Goal: Check status: Check status

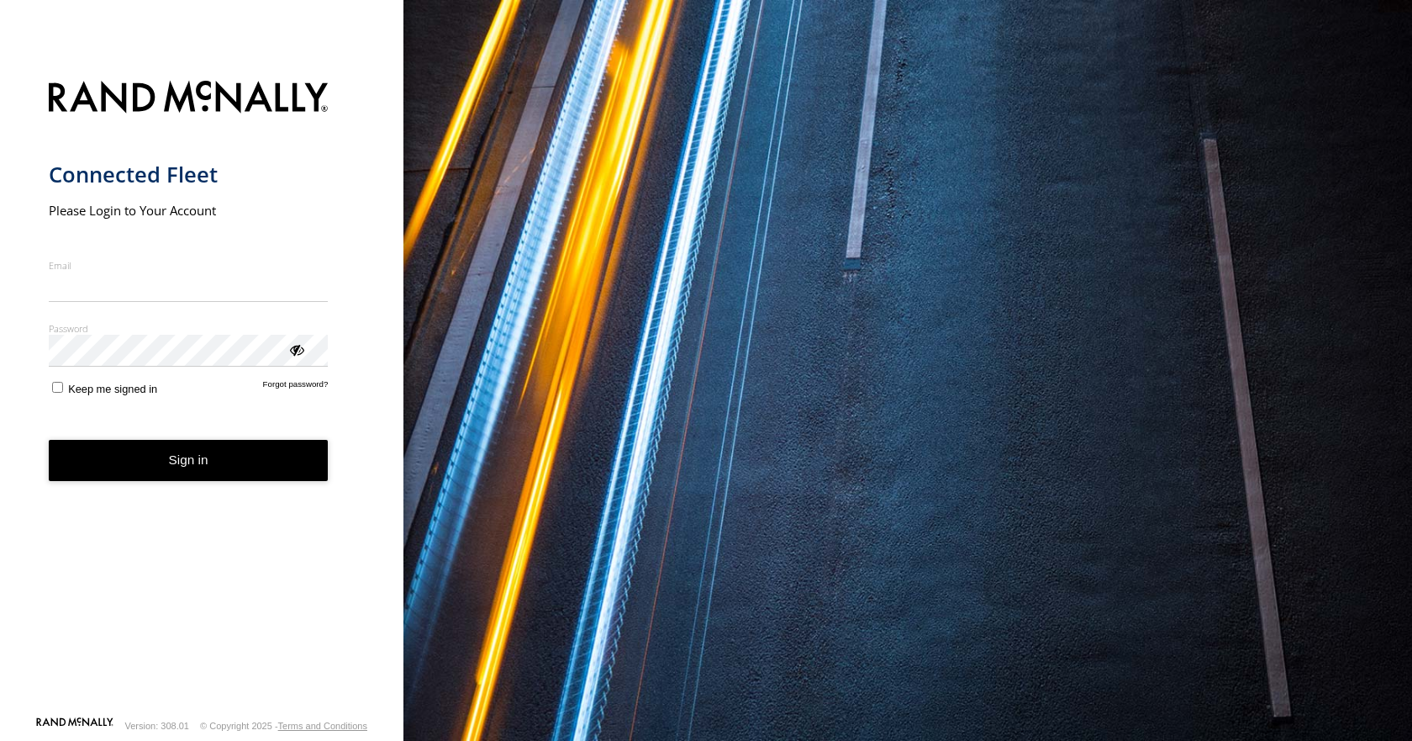
type input "**********"
click at [234, 484] on form "**********" at bounding box center [202, 393] width 307 height 645
click at [176, 462] on button "Sign in" at bounding box center [189, 460] width 280 height 41
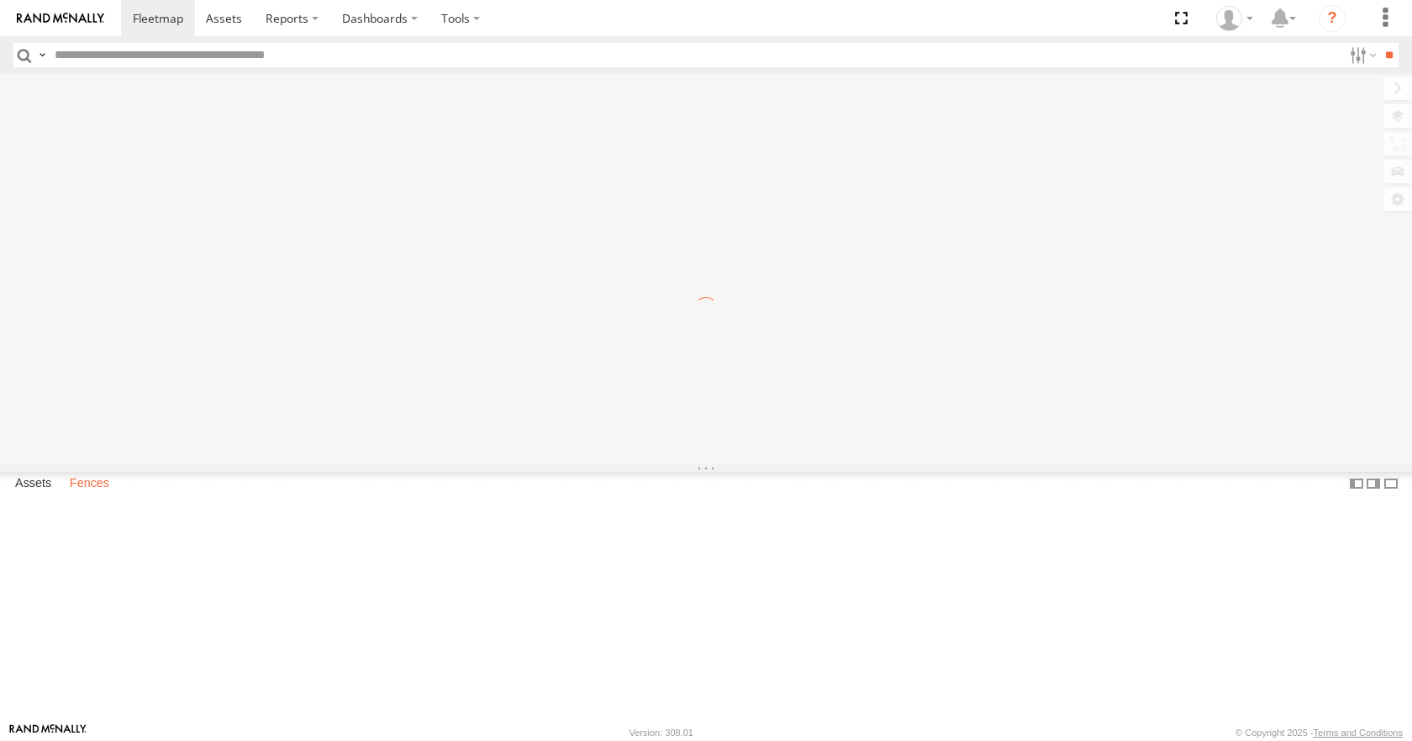
click at [98, 496] on label "Fences" at bounding box center [89, 484] width 56 height 24
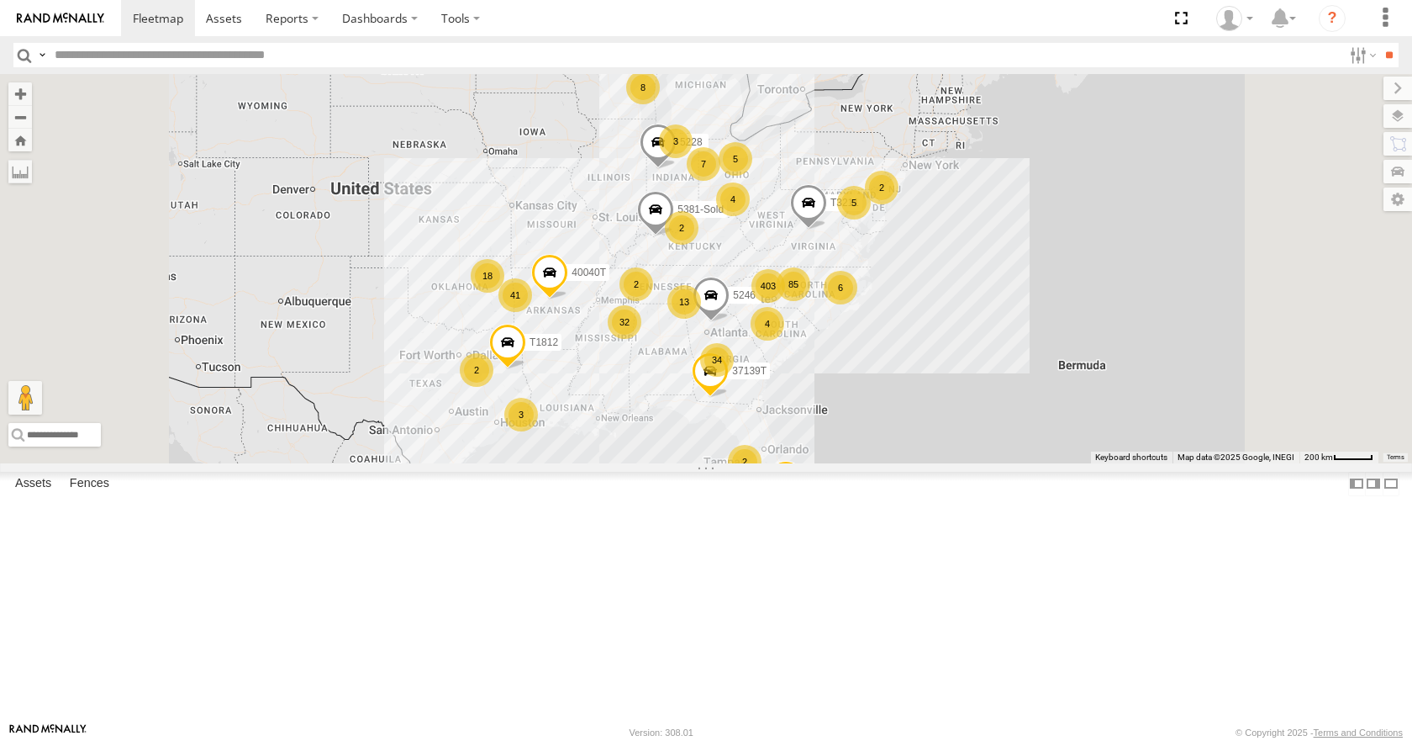
click at [0, 0] on div "Bedding" at bounding box center [0, 0] width 0 height 0
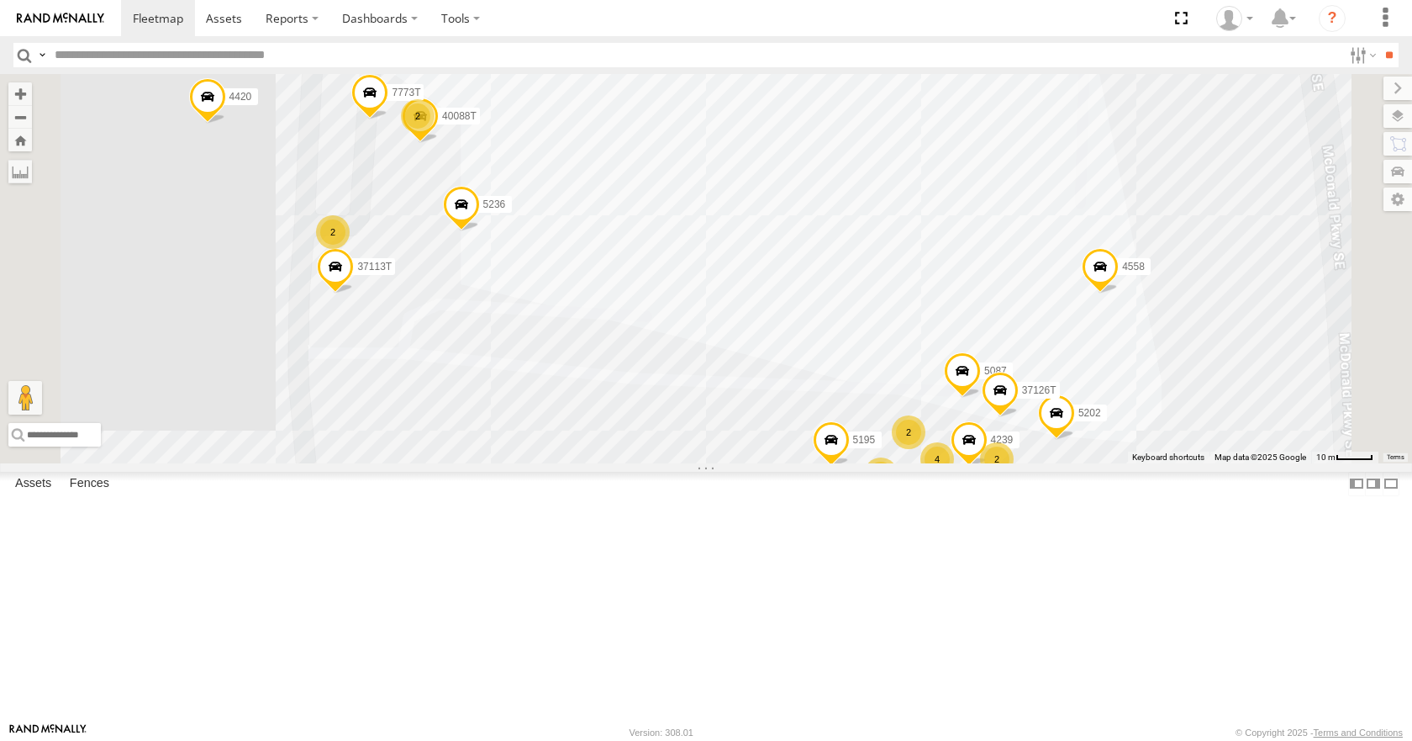
drag, startPoint x: 864, startPoint y: 334, endPoint x: 855, endPoint y: 267, distance: 67.1
click at [854, 260] on div "4580 5453 5324 4420 4558 4295 5202 5236 37113T 1207 5077 1208 5166 5107 5439 53…" at bounding box center [706, 268] width 1412 height 388
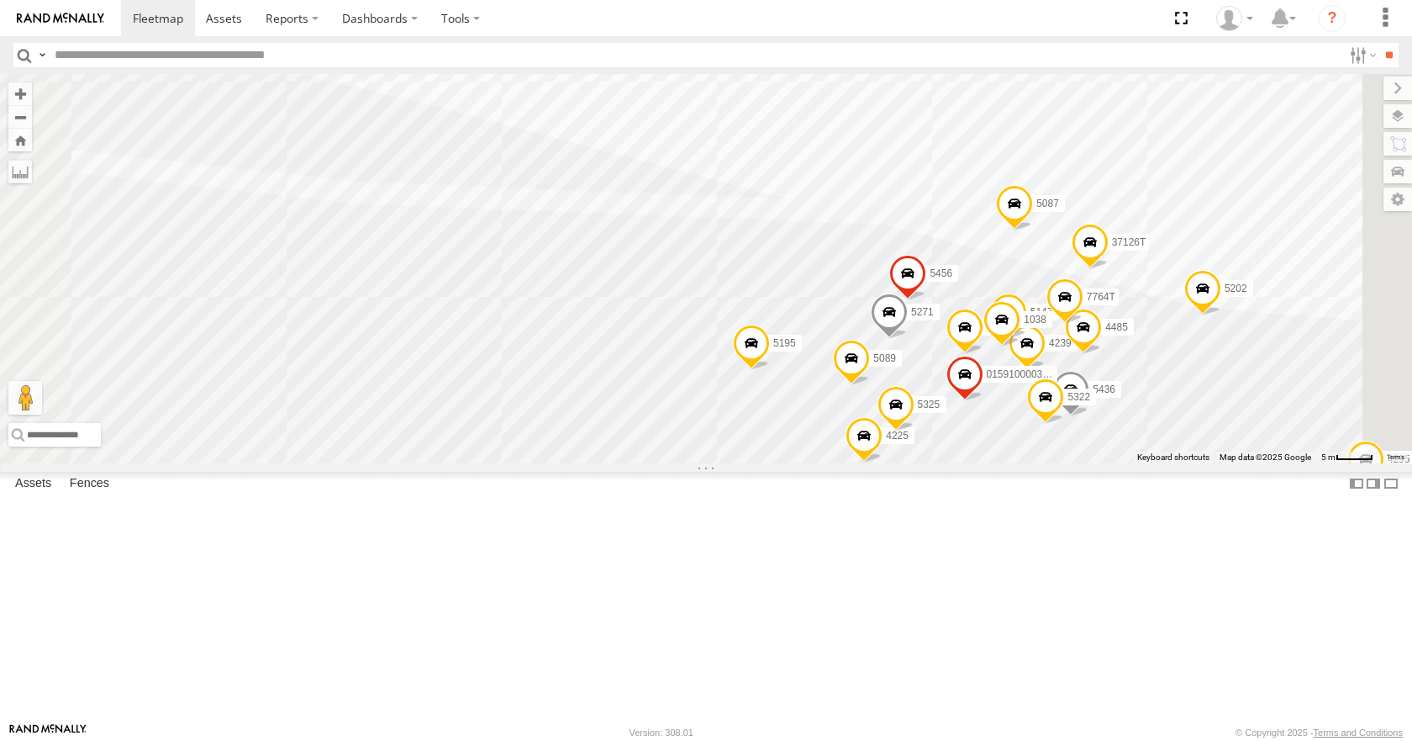
drag, startPoint x: 972, startPoint y: 396, endPoint x: 877, endPoint y: 259, distance: 166.8
click at [877, 259] on div "4580 5453 5324 4420 4558 4295 5202 5236 37113T 1207 5077 1208 5166 5107 5439 53…" at bounding box center [706, 268] width 1412 height 388
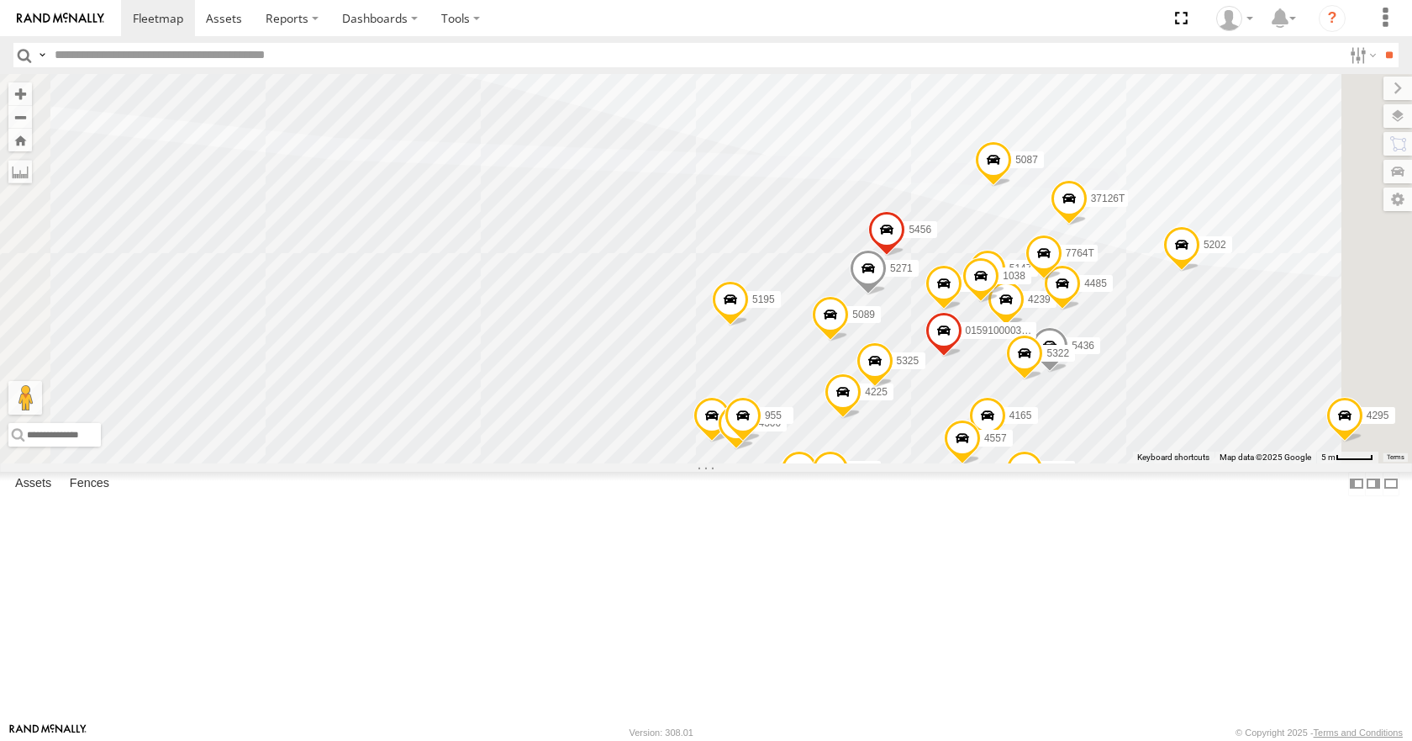
drag, startPoint x: 903, startPoint y: 358, endPoint x: 891, endPoint y: 333, distance: 27.8
click at [891, 333] on div "4580 5453 5324 4420 4558 4295 5202 5236 37113T 1207 5077 1208 5166 5107 5439 53…" at bounding box center [706, 268] width 1412 height 388
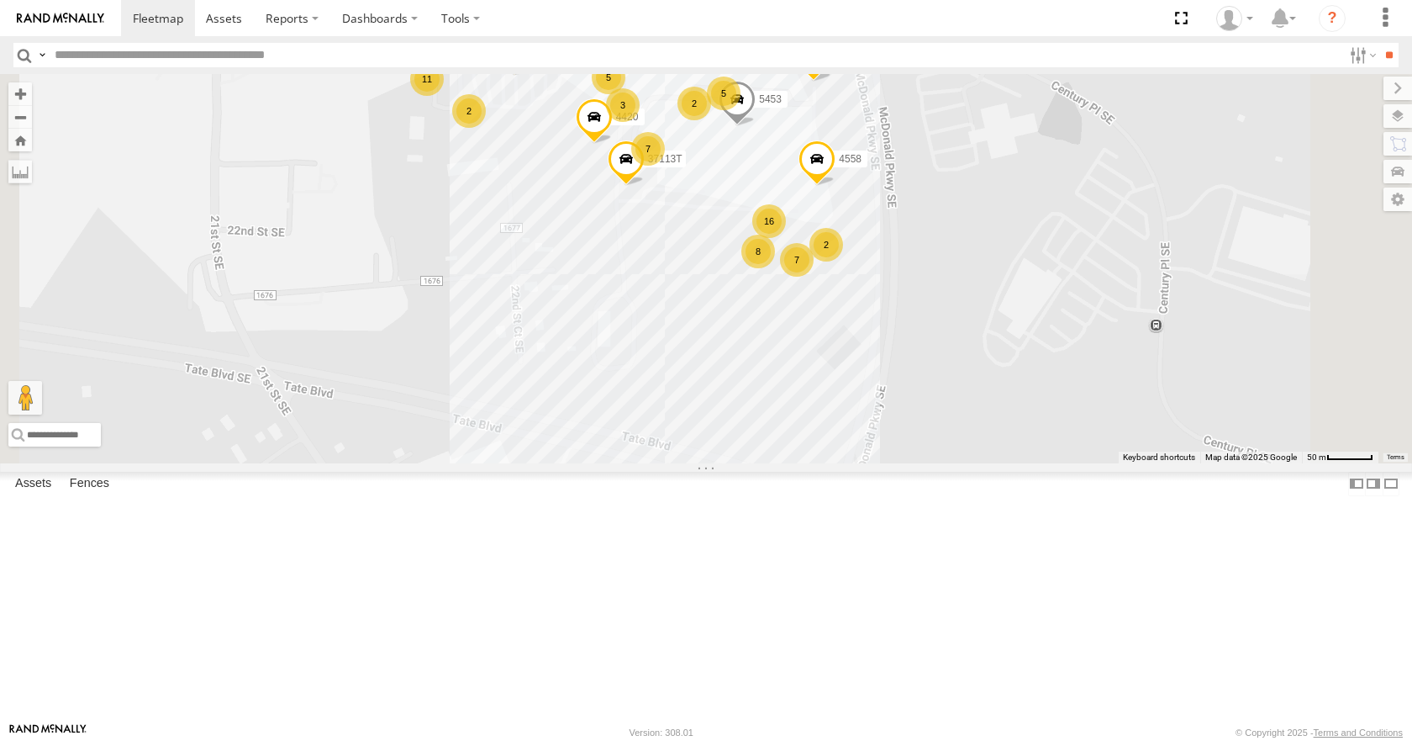
click at [0, 0] on div "Bedding" at bounding box center [0, 0] width 0 height 0
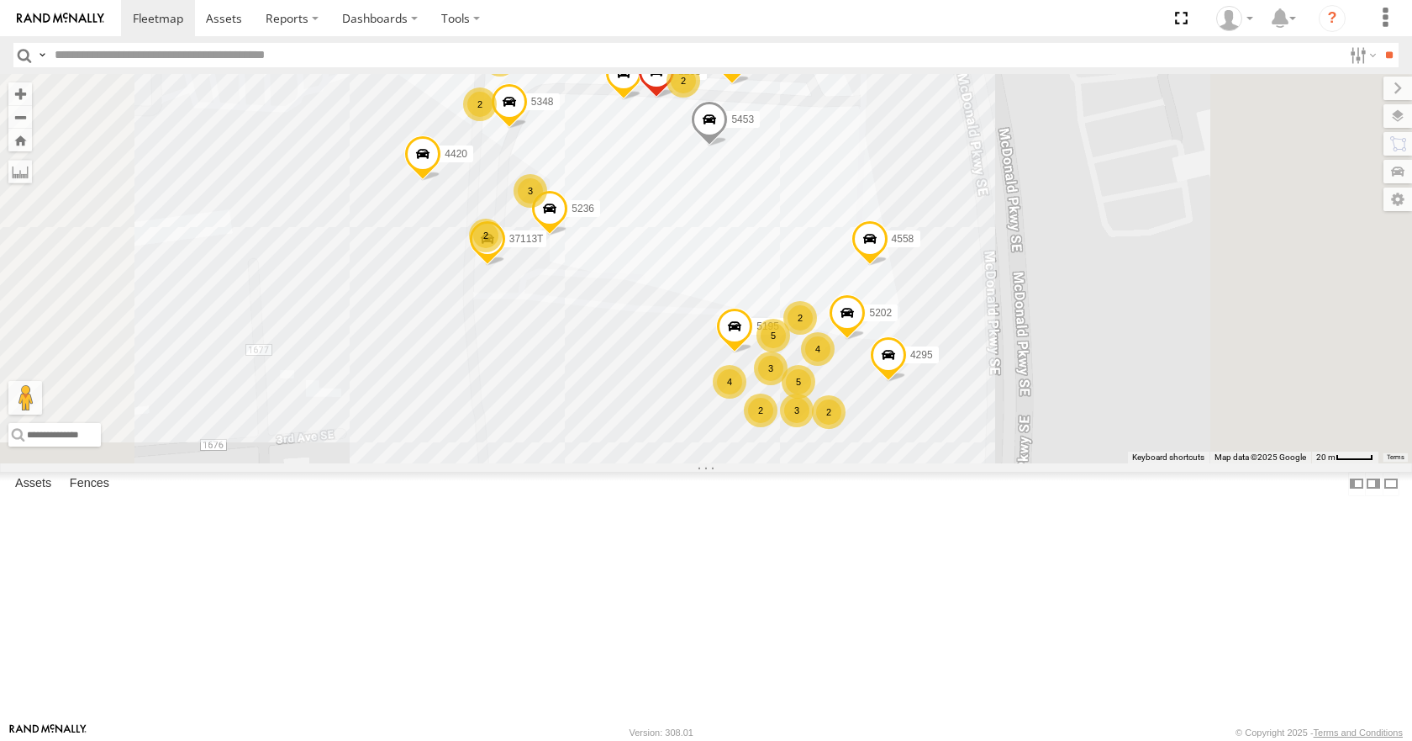
click at [203, 57] on input "text" at bounding box center [695, 55] width 1295 height 24
click at [1380, 43] on input "**" at bounding box center [1389, 55] width 19 height 24
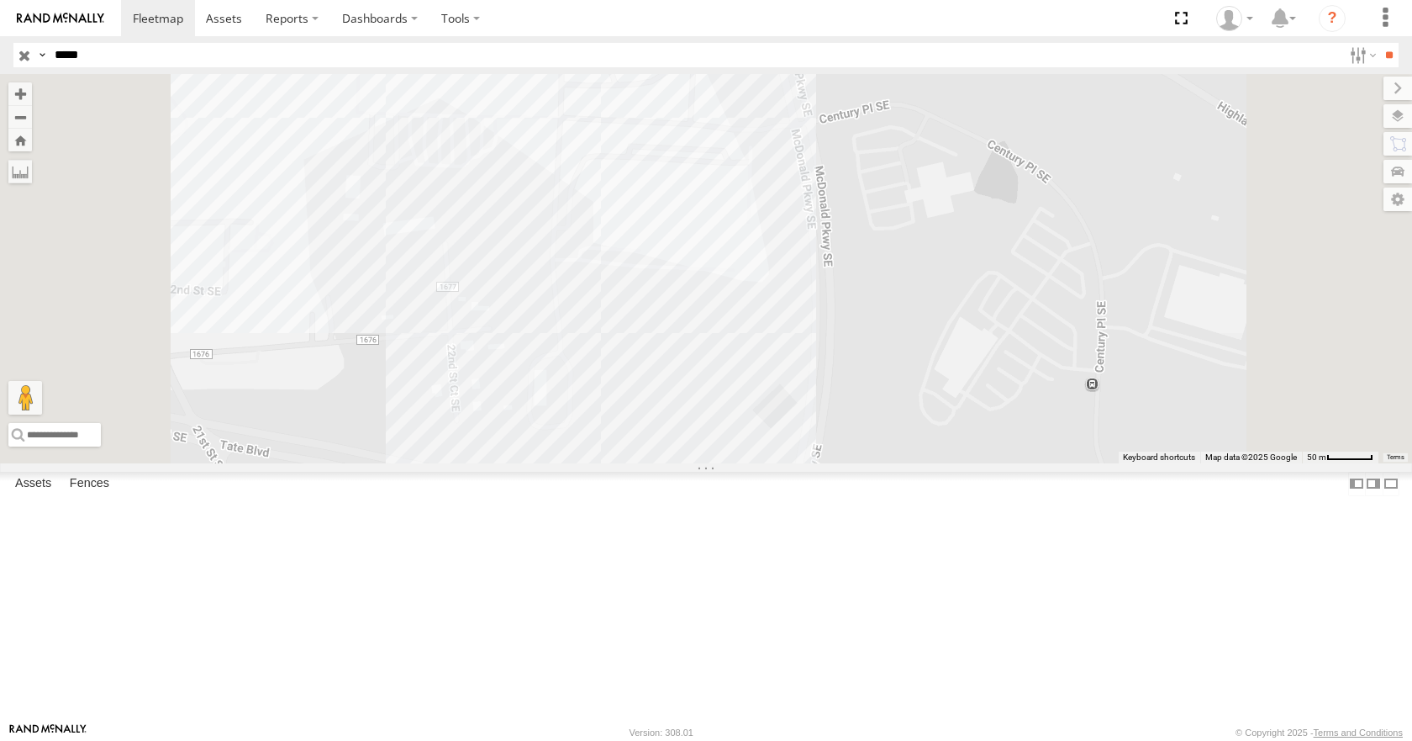
click at [137, 61] on input "*****" at bounding box center [695, 55] width 1295 height 24
type input "******"
click at [1380, 43] on input "**" at bounding box center [1389, 55] width 19 height 24
drag, startPoint x: 103, startPoint y: 55, endPoint x: 64, endPoint y: 55, distance: 38.7
click at [64, 55] on input "******" at bounding box center [695, 55] width 1295 height 24
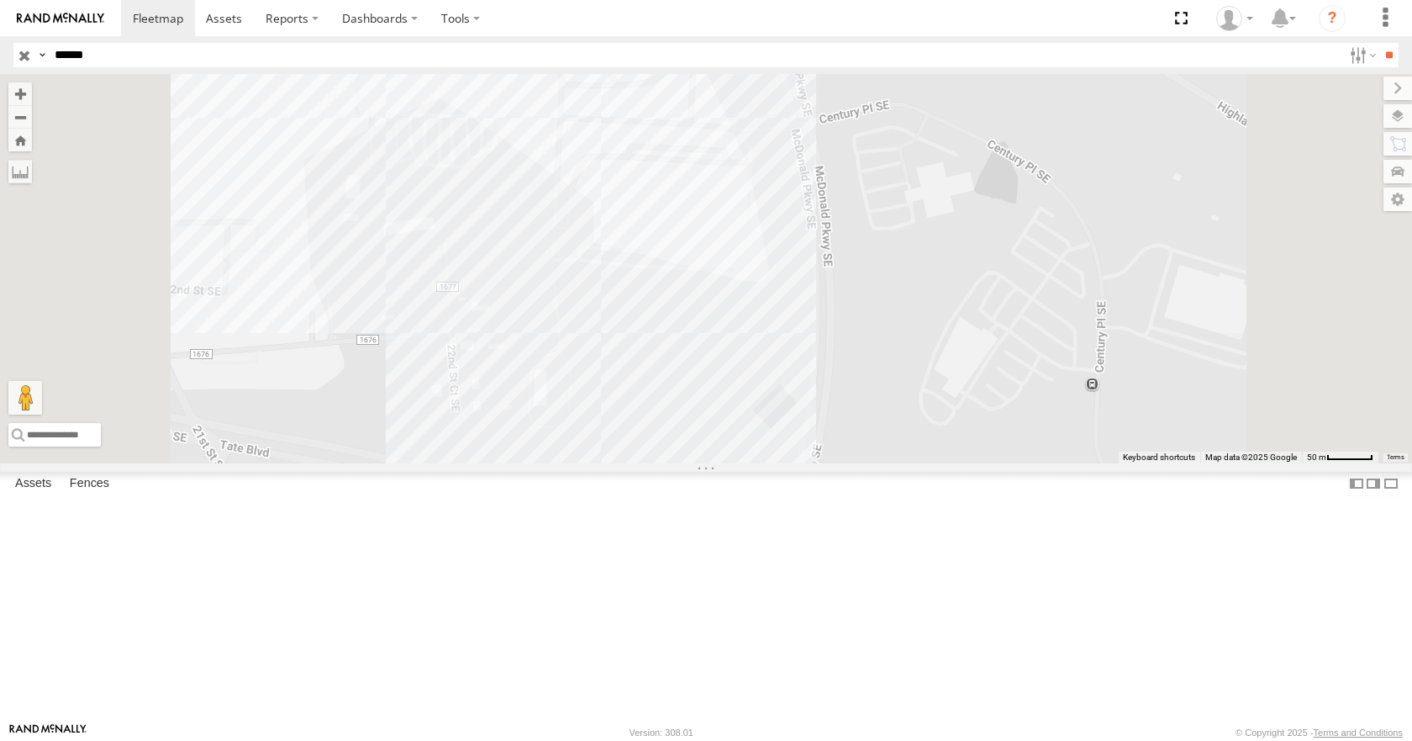
click at [26, 61] on input "button" at bounding box center [24, 55] width 22 height 24
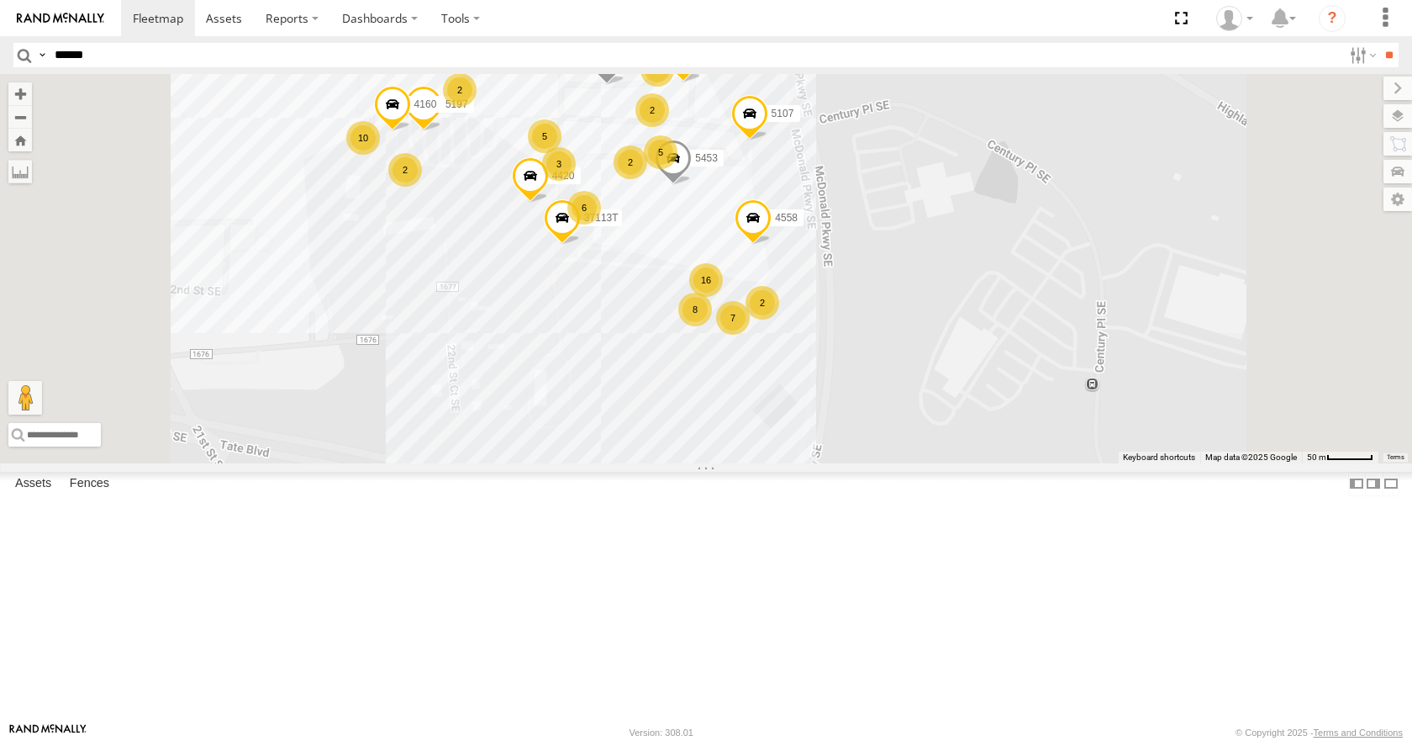
scroll to position [336, 0]
click at [0, 0] on div "Elite [PERSON_NAME]" at bounding box center [0, 0] width 0 height 0
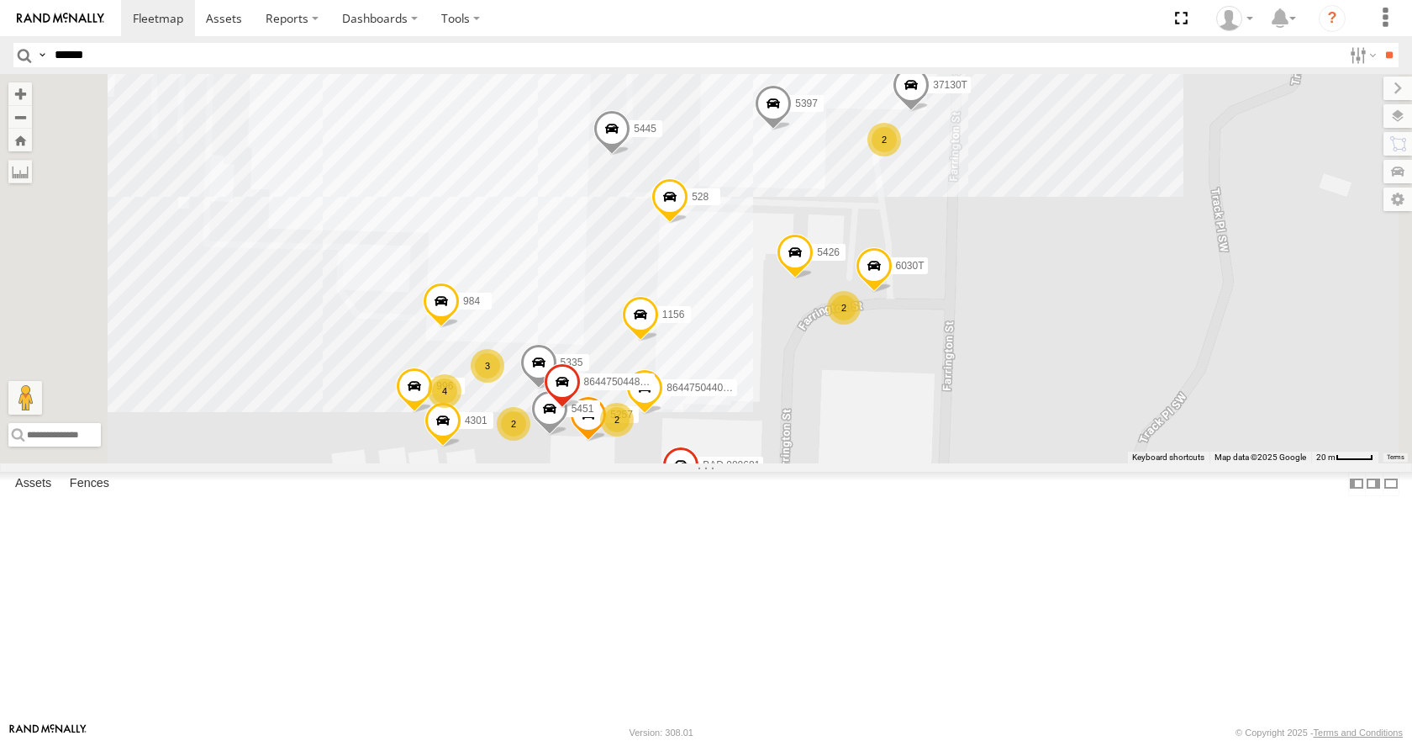
drag, startPoint x: 750, startPoint y: 528, endPoint x: 747, endPoint y: 335, distance: 192.5
click at [747, 335] on div "4370 5394 5397 5356 528 40084T 1156 5303 5226 40027T BAD 988681 5445 2 2 3 4 2 …" at bounding box center [706, 268] width 1412 height 388
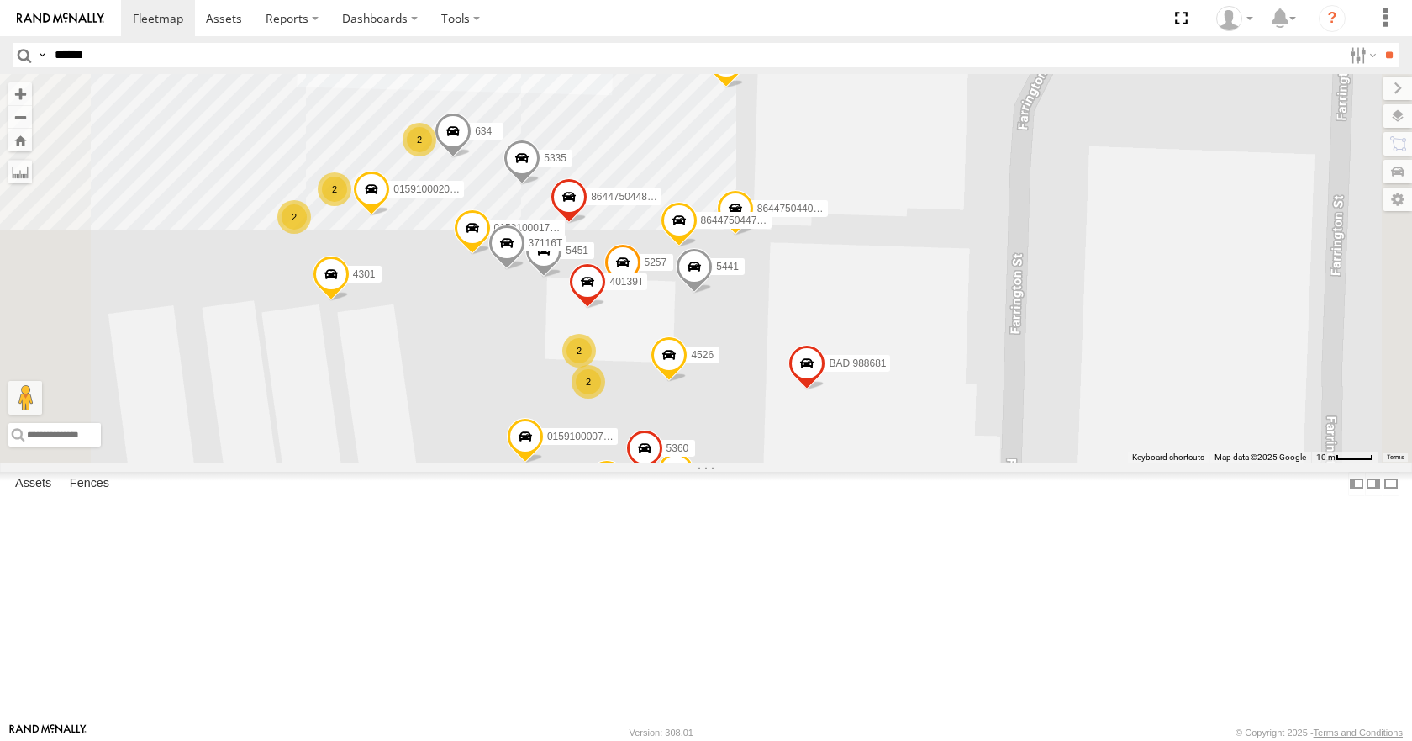
drag, startPoint x: 1048, startPoint y: 609, endPoint x: 1045, endPoint y: 548, distance: 60.6
click at [1045, 462] on div "4370 5394 5397 5356 528 40084T 1156 5303 5226 40027T BAD 988681 5445 984 864475…" at bounding box center [706, 268] width 1412 height 388
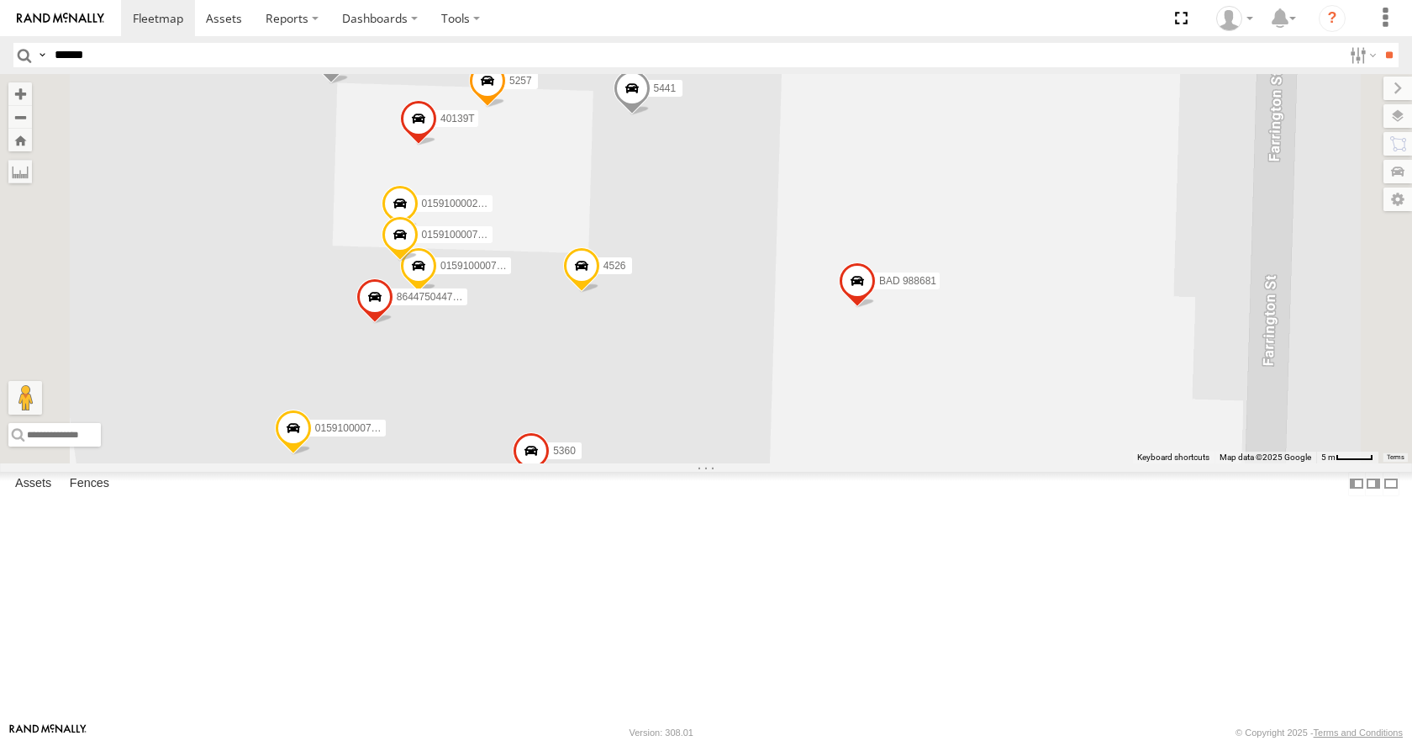
drag, startPoint x: 924, startPoint y: 582, endPoint x: 947, endPoint y: 522, distance: 63.9
click at [947, 462] on div "4370 5394 5397 5356 528 40084T 1156 5303 5226 40027T BAD 988681 5445 984 864475…" at bounding box center [706, 268] width 1412 height 388
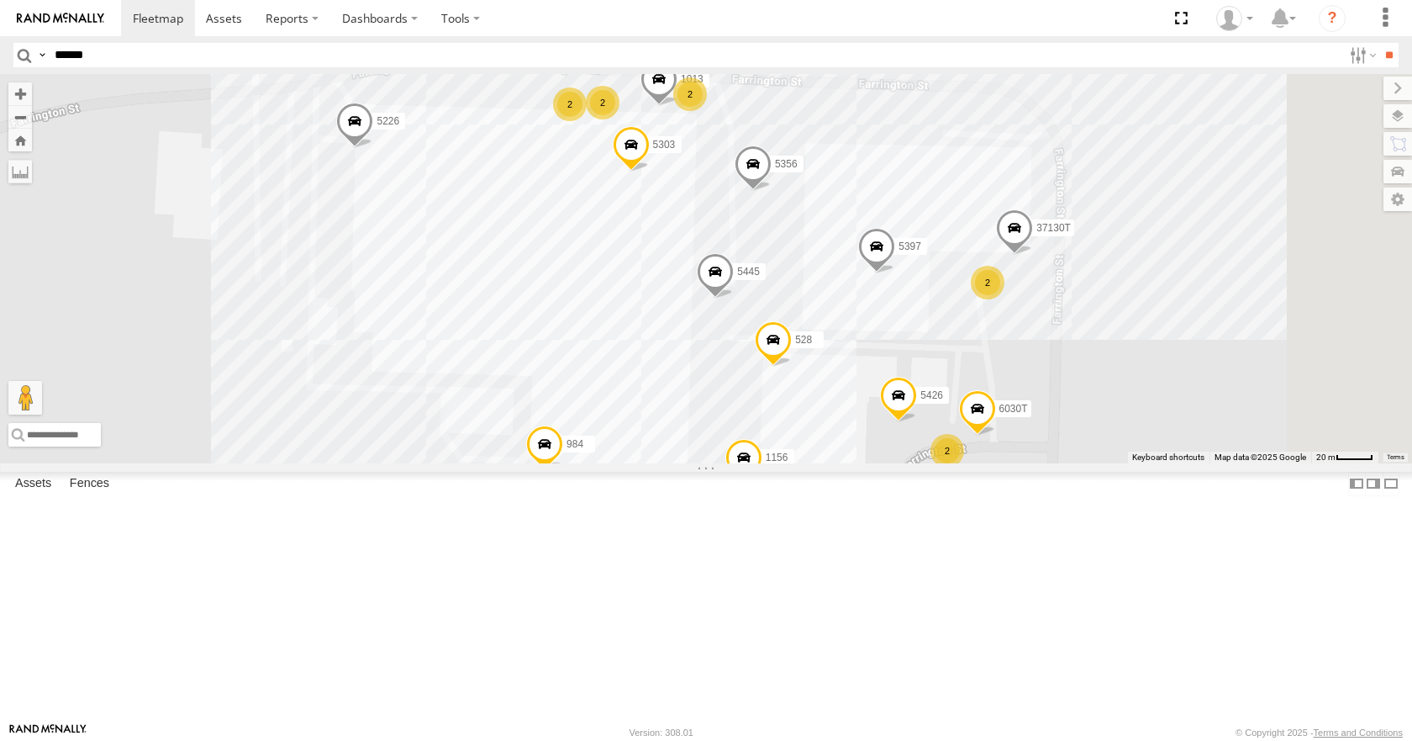
drag, startPoint x: 954, startPoint y: 666, endPoint x: 877, endPoint y: 527, distance: 158.8
click at [877, 462] on div "4370 5394 5397 1156 5226 40027T BAD 988681 5167 40048T 5356 528 5303 5445 2 2 2…" at bounding box center [706, 268] width 1412 height 388
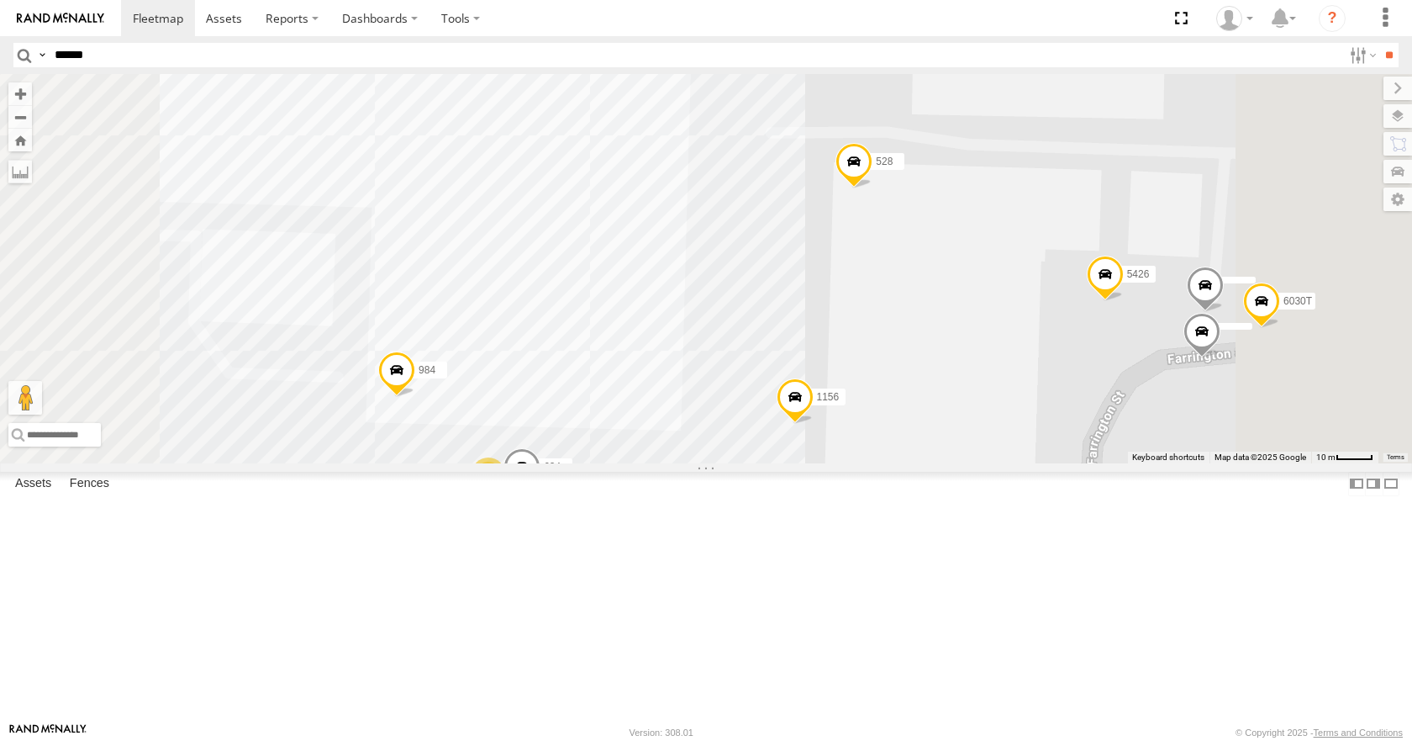
drag, startPoint x: 865, startPoint y: 472, endPoint x: 876, endPoint y: 311, distance: 161.0
click at [876, 314] on div "4370 5394 5397 1156 5226 40027T BAD 988681 5167 40048T 5356 528 5303 5445 984 7…" at bounding box center [706, 268] width 1412 height 388
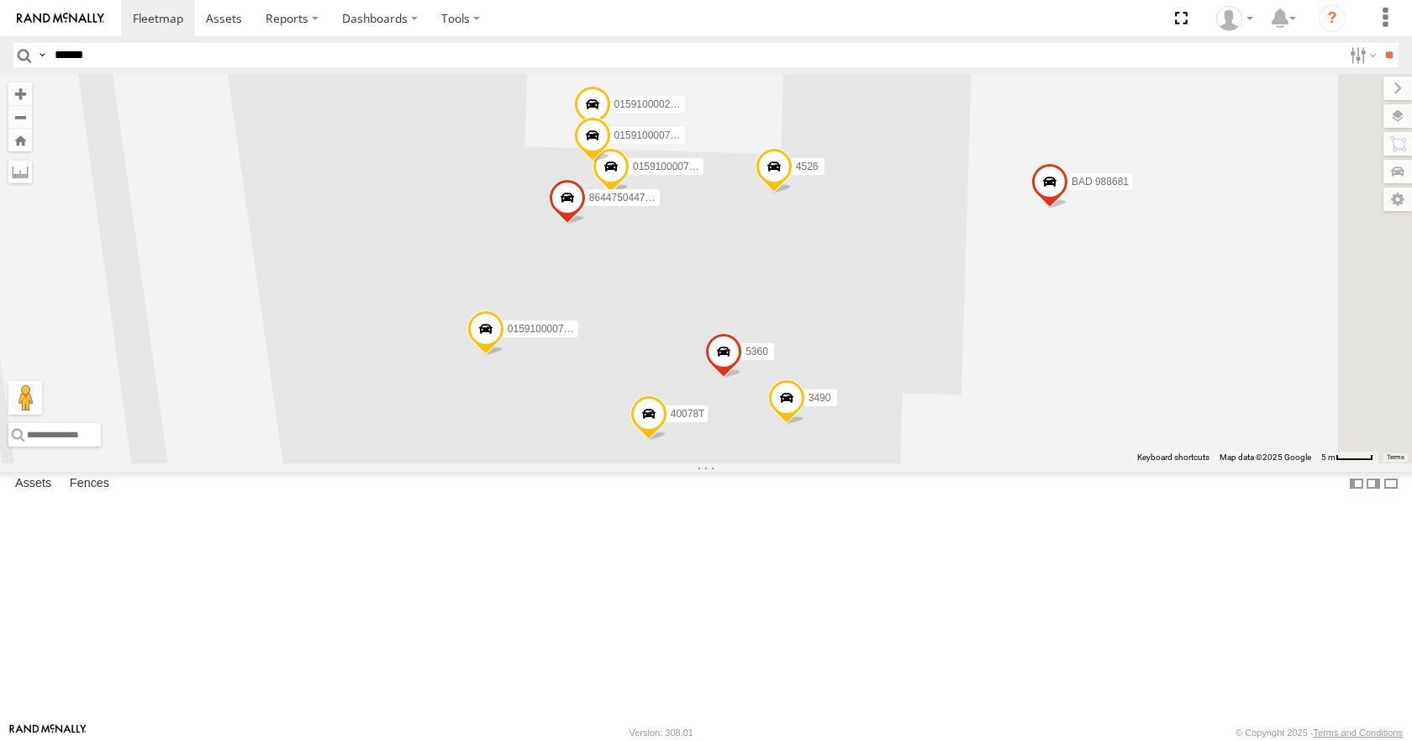
drag, startPoint x: 753, startPoint y: 594, endPoint x: 668, endPoint y: 204, distance: 398.6
click at [668, 204] on div "4370 5394 5397 1156 5226 40027T BAD 988681 5167 40048T 5356 528 5303 5445 984 7…" at bounding box center [706, 268] width 1412 height 388
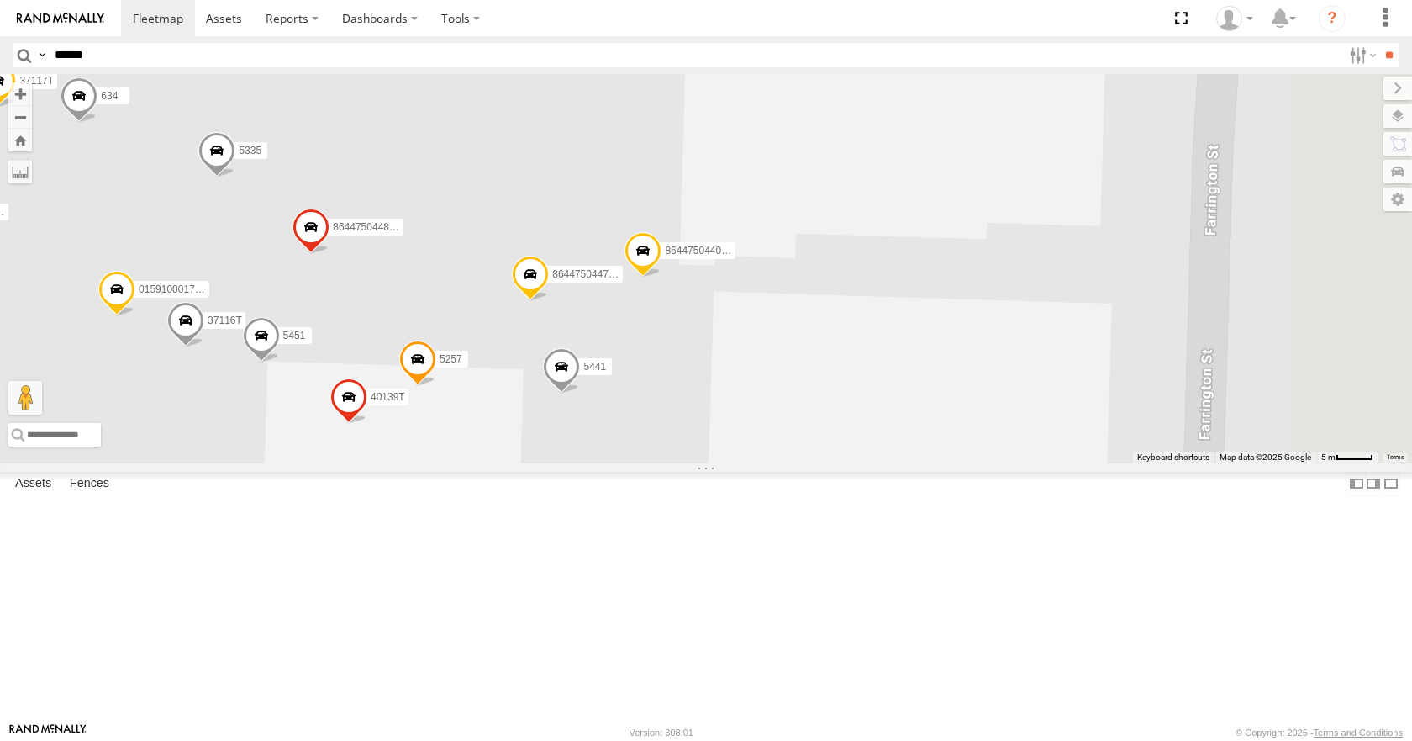
drag, startPoint x: 1196, startPoint y: 400, endPoint x: 931, endPoint y: 780, distance: 463.2
click at [931, 740] on html at bounding box center [706, 370] width 1412 height 741
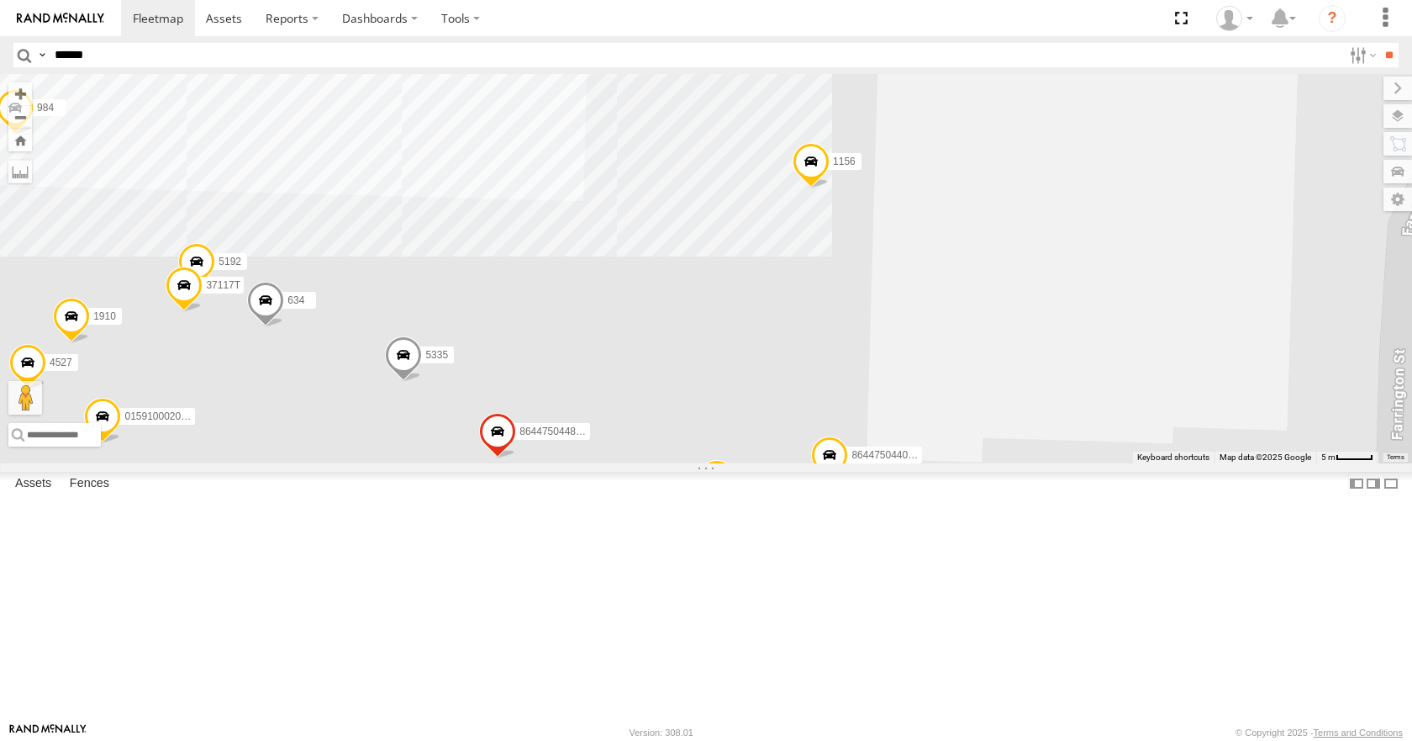
drag, startPoint x: 1004, startPoint y: 592, endPoint x: 1172, endPoint y: 733, distance: 219.6
click at [1172, 740] on body at bounding box center [706, 370] width 1412 height 741
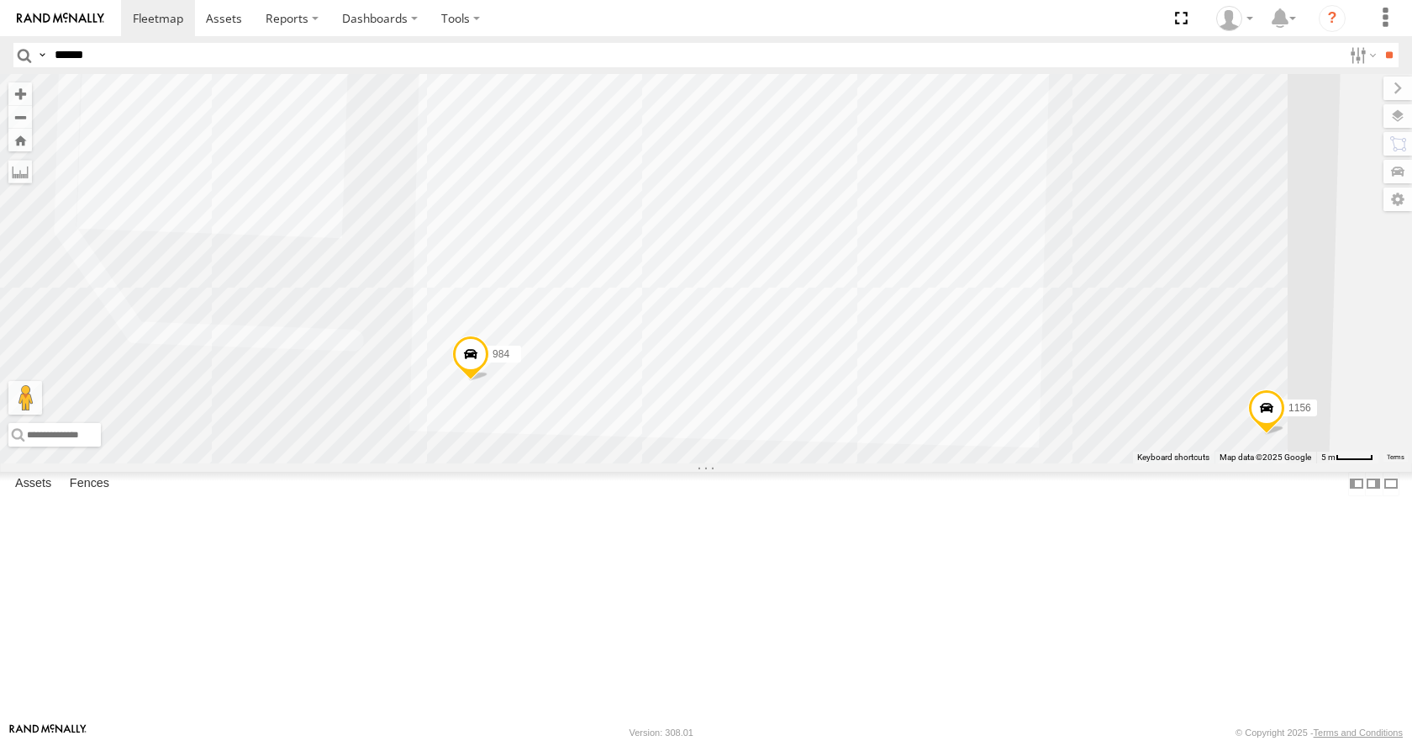
drag, startPoint x: 742, startPoint y: 523, endPoint x: 899, endPoint y: 541, distance: 158.2
click at [856, 730] on body at bounding box center [706, 370] width 1412 height 741
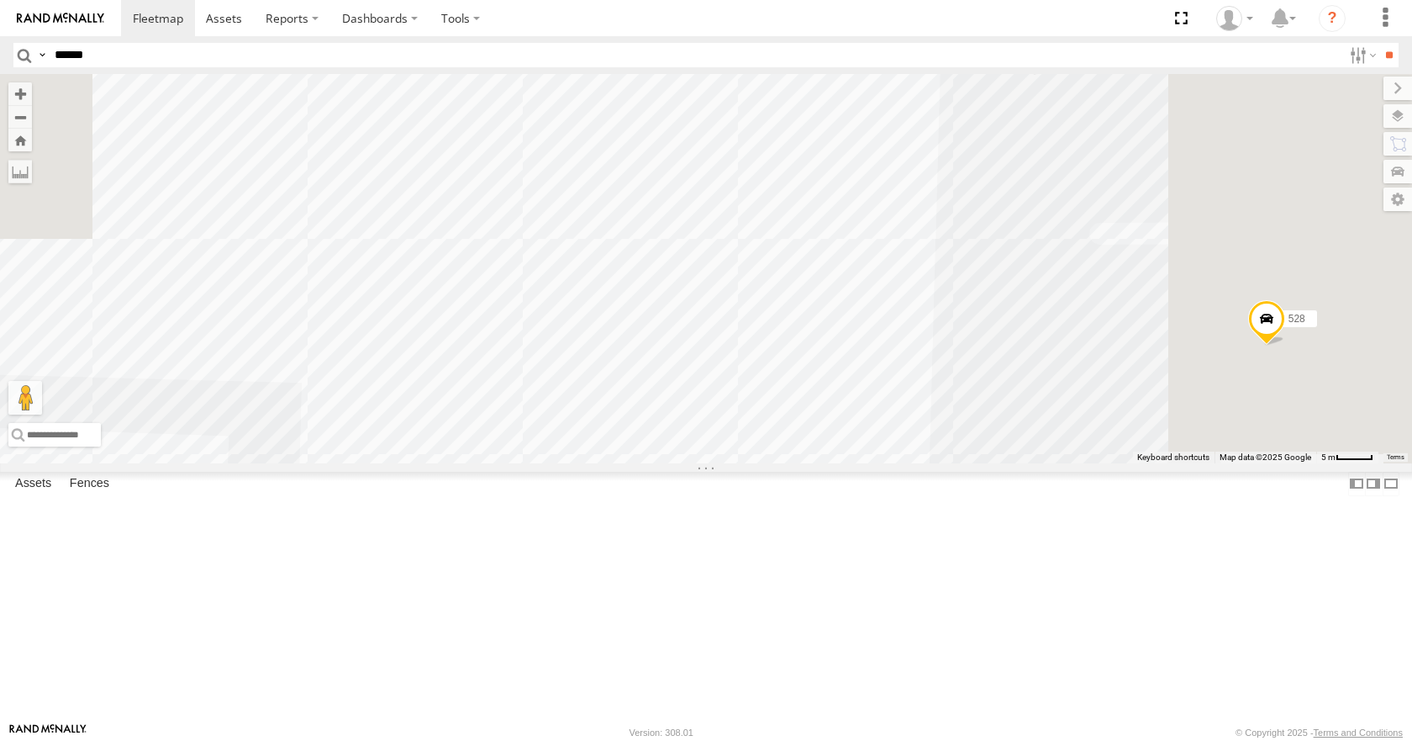
drag, startPoint x: 1025, startPoint y: 422, endPoint x: 863, endPoint y: 773, distance: 387.1
click at [863, 740] on html at bounding box center [706, 370] width 1412 height 741
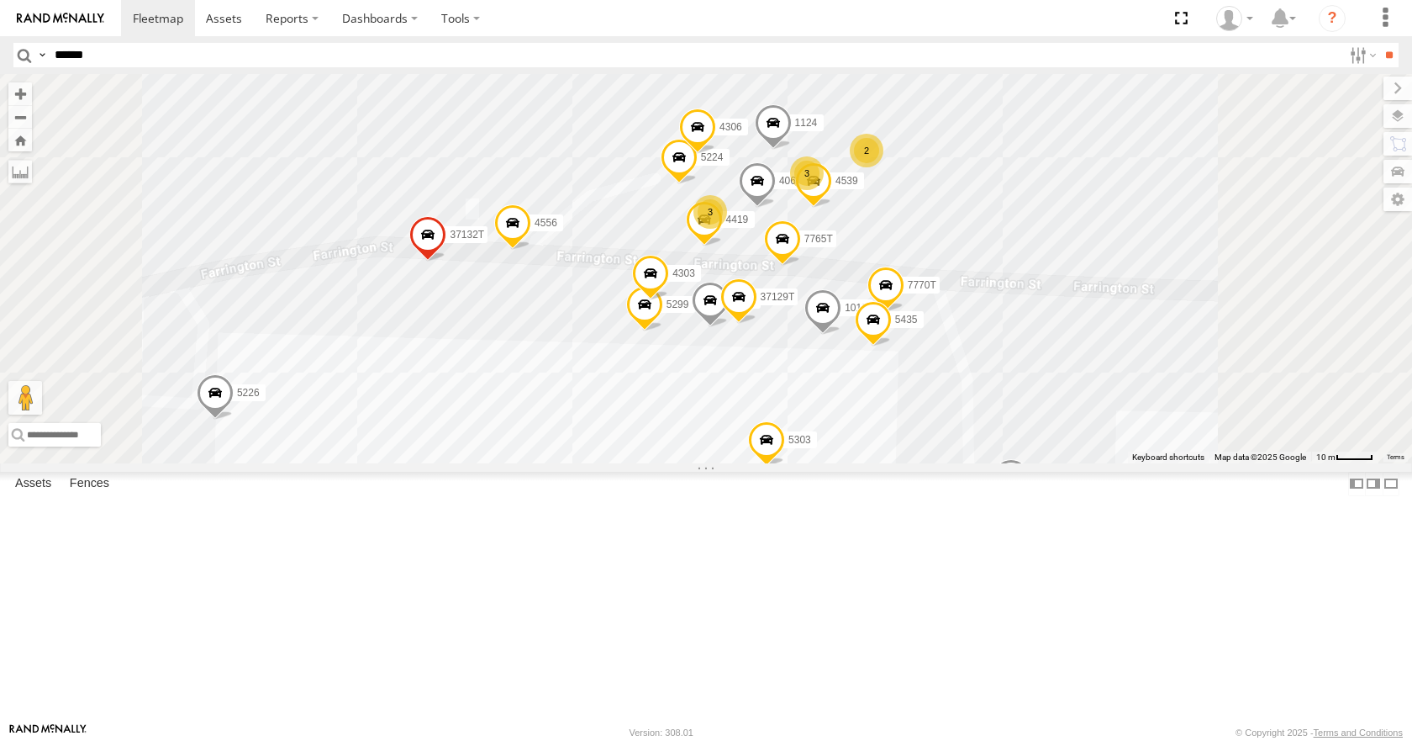
drag, startPoint x: 1078, startPoint y: 277, endPoint x: 1092, endPoint y: 508, distance: 230.8
click at [1092, 462] on div "4370 5394 5397 1156 5226 40027T BAD 988681 5167 40048T 5356 528 5303 5445 984 7…" at bounding box center [706, 268] width 1412 height 388
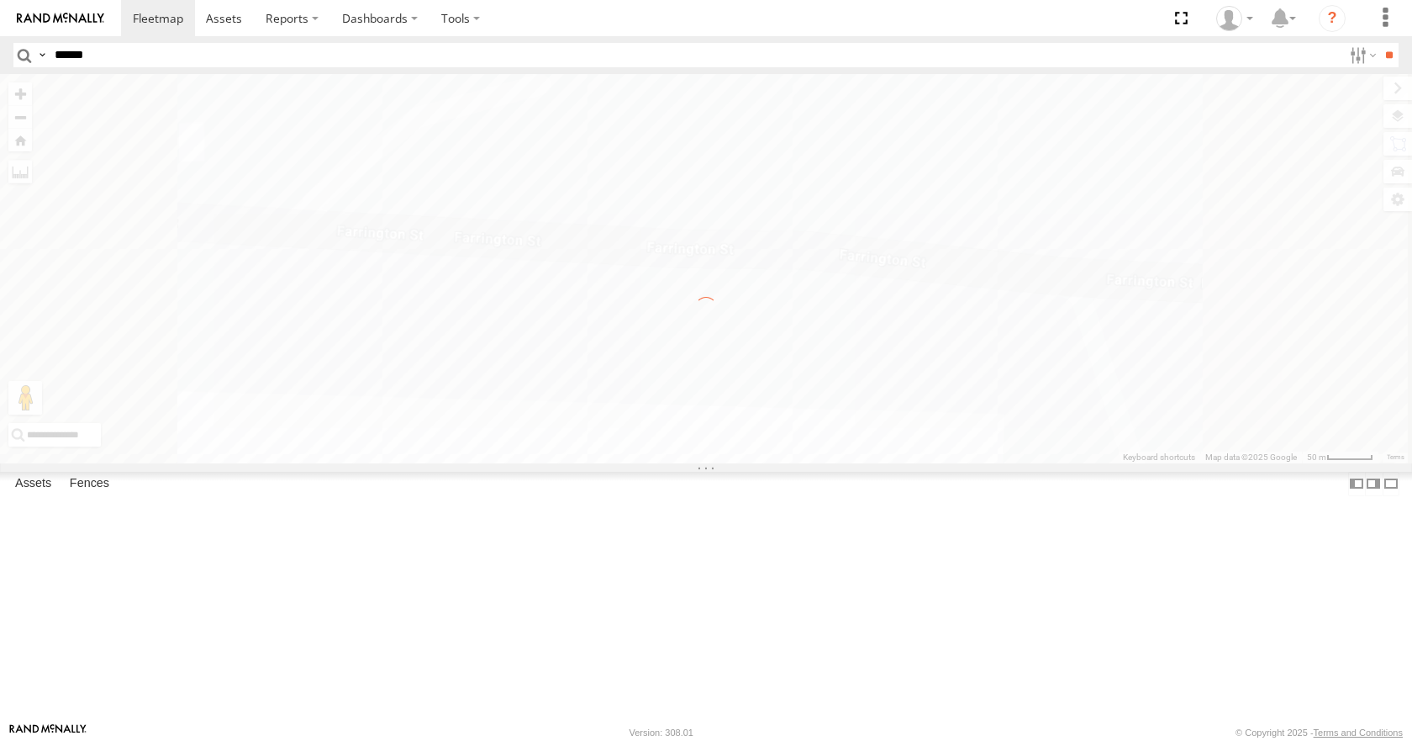
scroll to position [0, 0]
drag, startPoint x: 914, startPoint y: 357, endPoint x: 826, endPoint y: 520, distance: 185.5
click at [826, 462] on div "← Move left → Move right ↑ Move up ↓ Move down + Zoom in - Zoom out Home Jump l…" at bounding box center [706, 268] width 1412 height 388
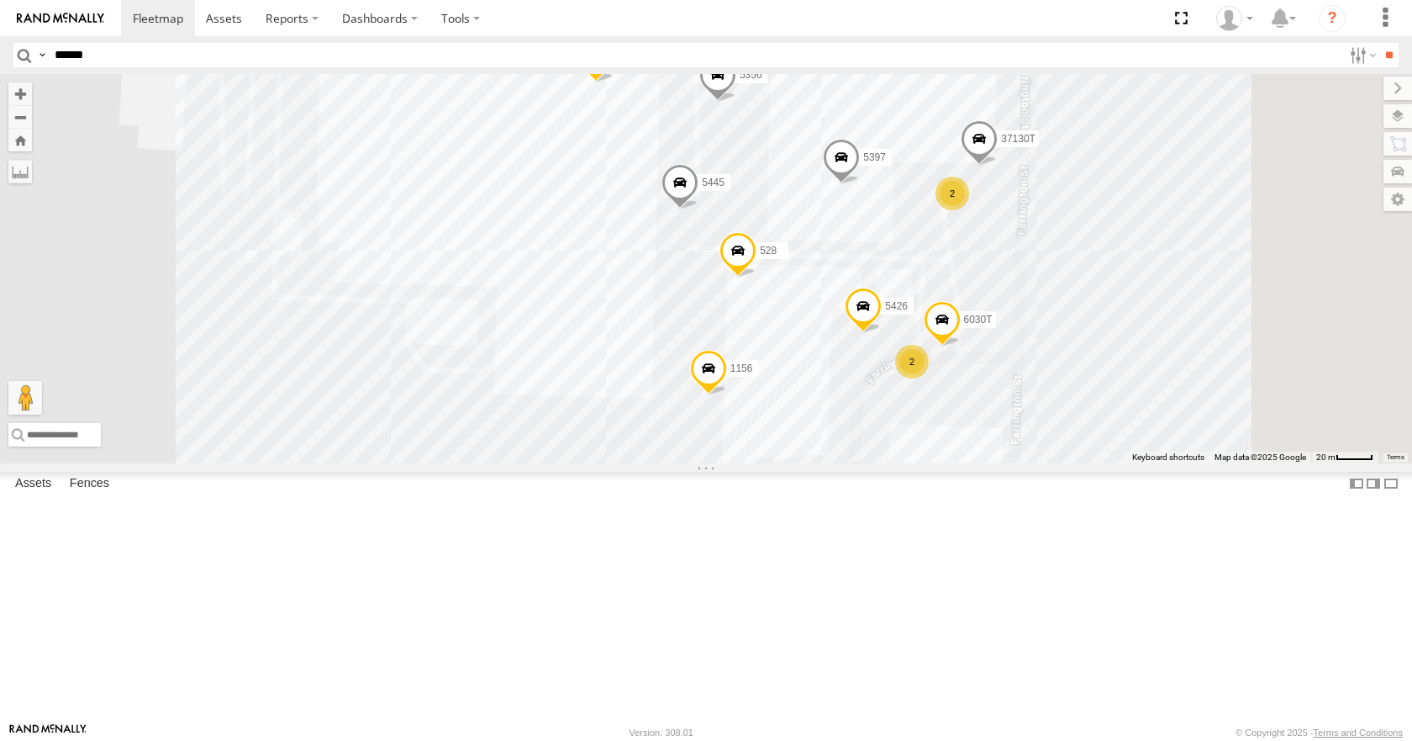
drag, startPoint x: 1089, startPoint y: 478, endPoint x: 1037, endPoint y: 135, distance: 346.8
click at [1037, 135] on div "4370 5394 5397 5356 528 40084T 1156 5303 5226 40027T BAD 988681 5445 2 2 2 6 77…" at bounding box center [706, 268] width 1412 height 388
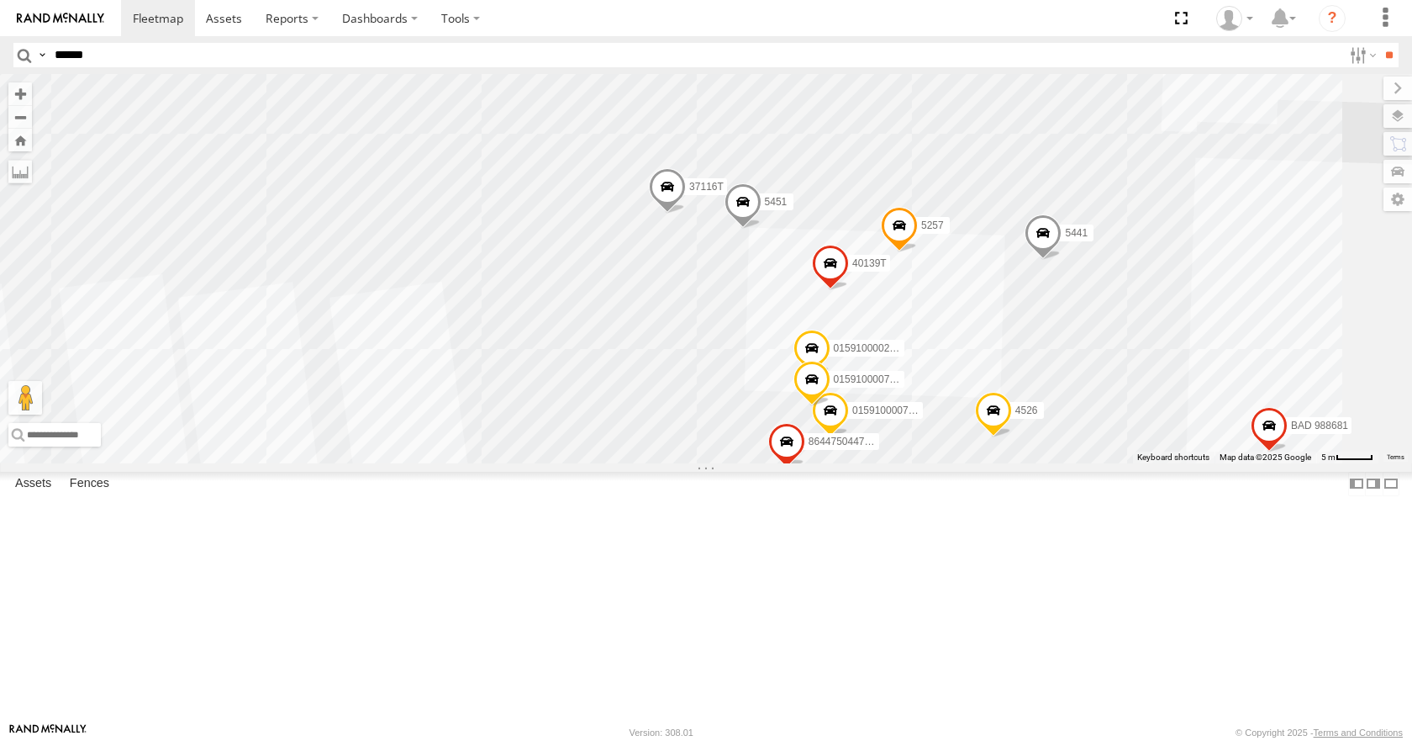
drag, startPoint x: 665, startPoint y: 504, endPoint x: 989, endPoint y: 779, distance: 424.1
click at [989, 740] on html at bounding box center [706, 370] width 1412 height 741
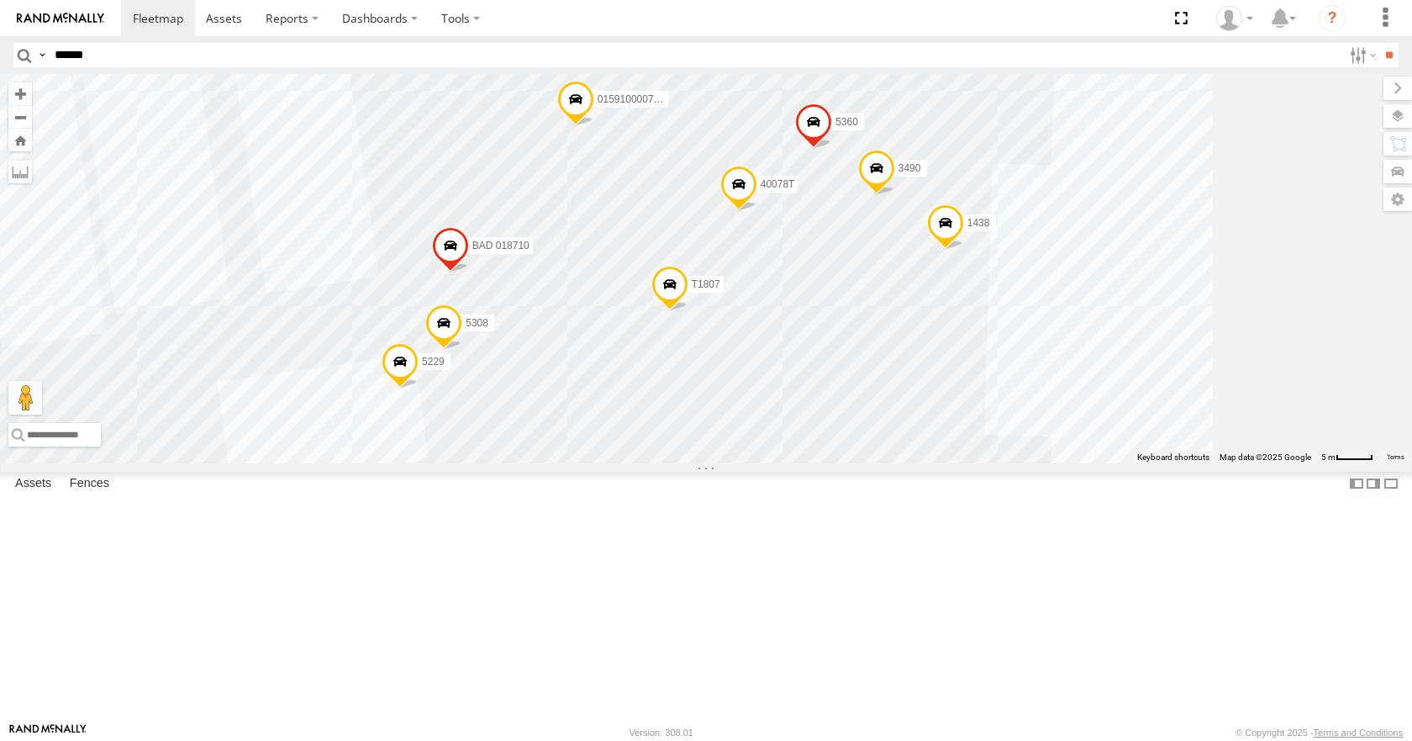
drag, startPoint x: 820, startPoint y: 504, endPoint x: 747, endPoint y: -22, distance: 531.2
click at [747, 0] on html at bounding box center [706, 370] width 1412 height 741
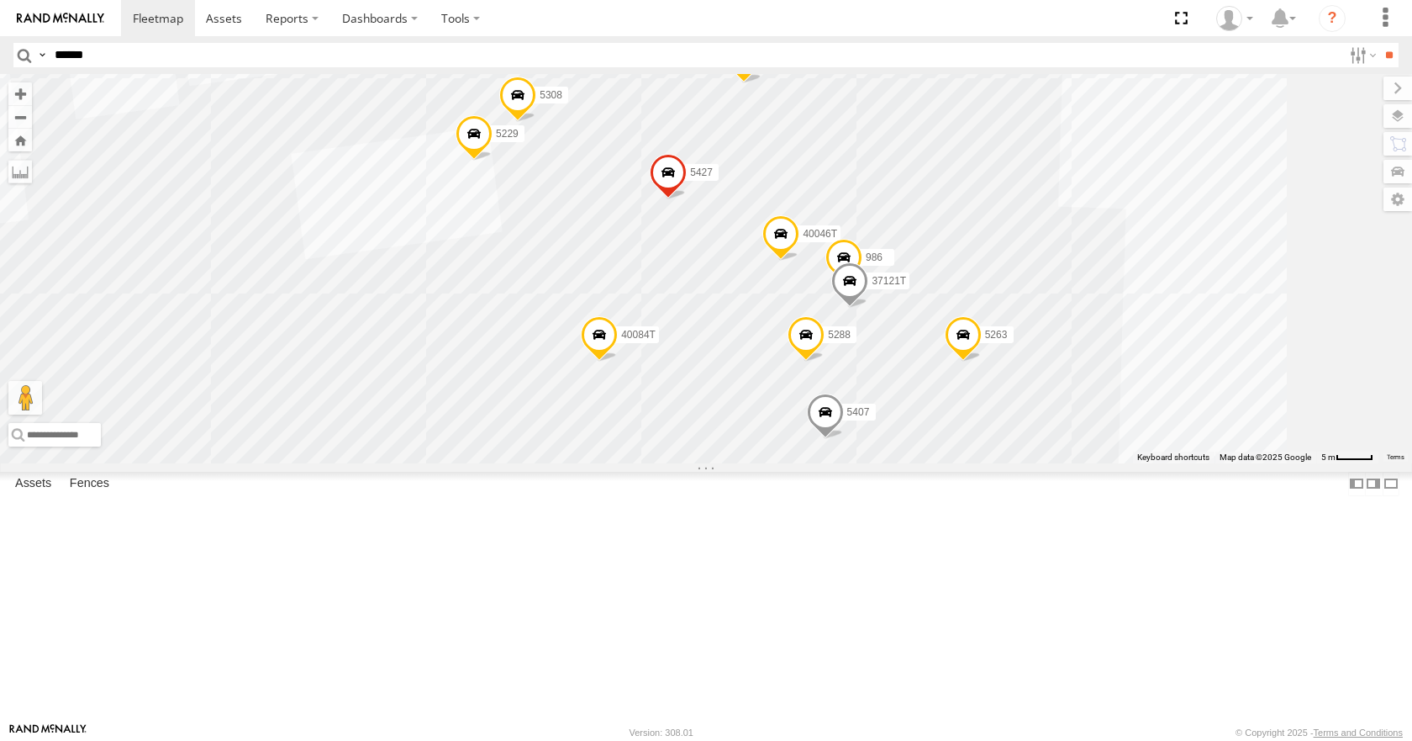
drag, startPoint x: 1121, startPoint y: 414, endPoint x: 1122, endPoint y: 281, distance: 133.7
click at [1122, 281] on div "4370 5394 5397 5356 528 40084T 1156 5303 5226 40027T BAD 988681 5445 5229 3490 …" at bounding box center [706, 268] width 1412 height 388
